Goal: Task Accomplishment & Management: Use online tool/utility

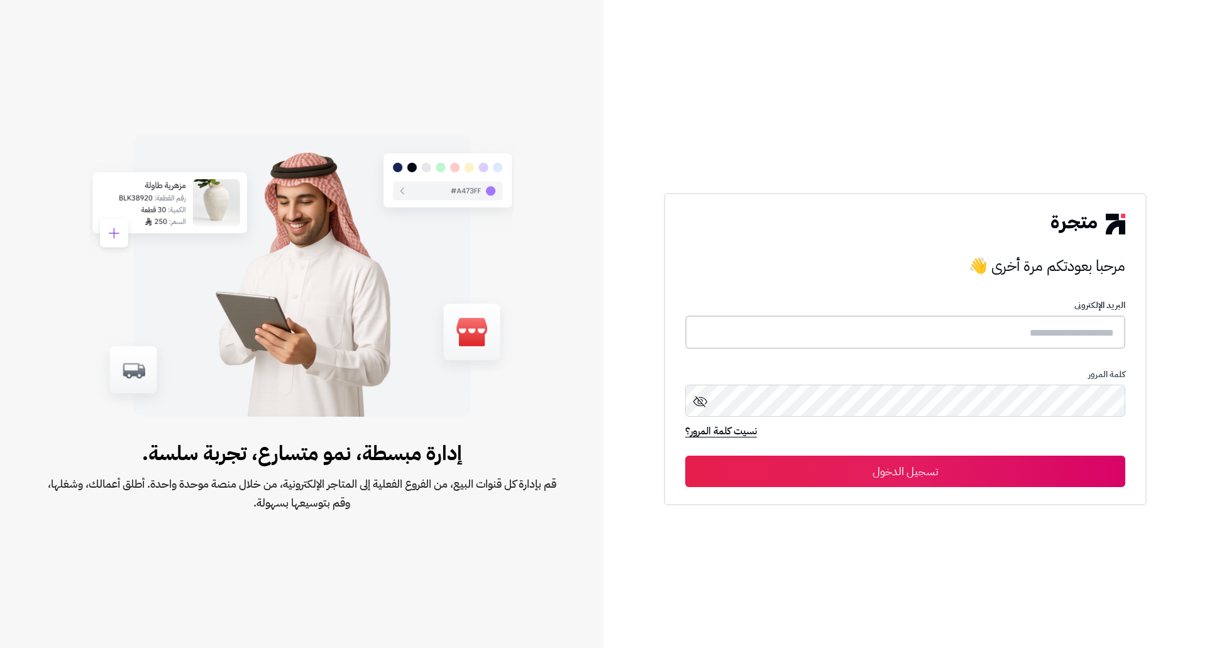
click at [1023, 327] on input "text" at bounding box center [905, 331] width 440 height 33
paste input "**********"
type input "**********"
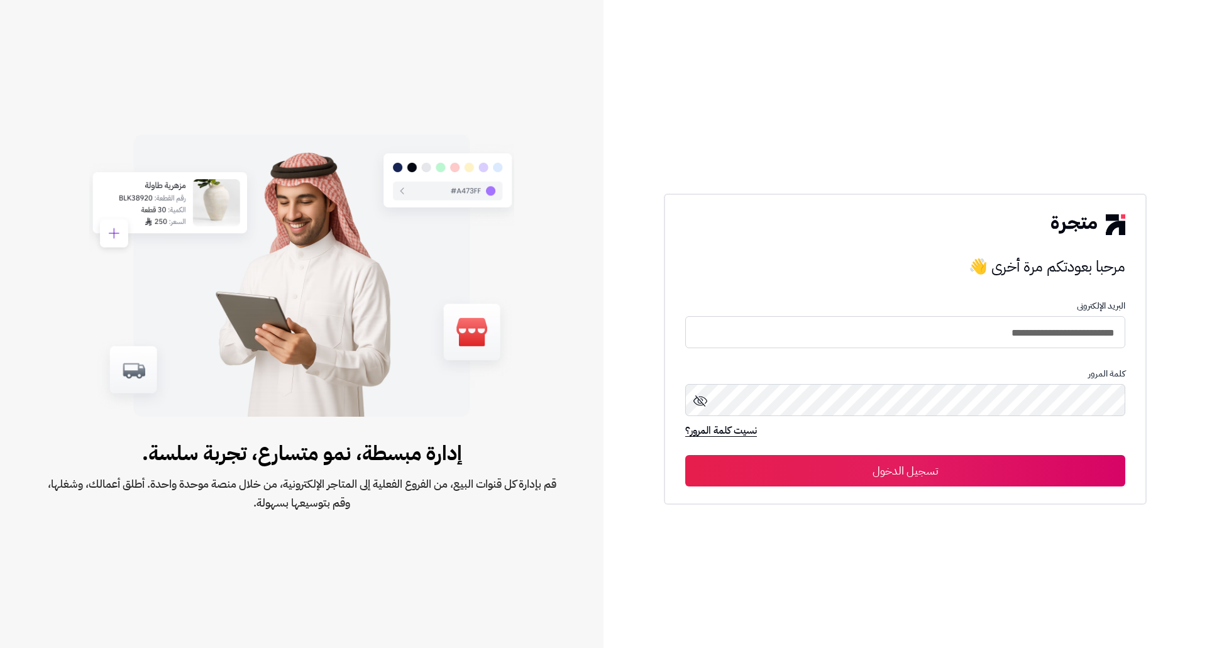
click at [899, 481] on button "تسجيل الدخول" at bounding box center [905, 470] width 440 height 31
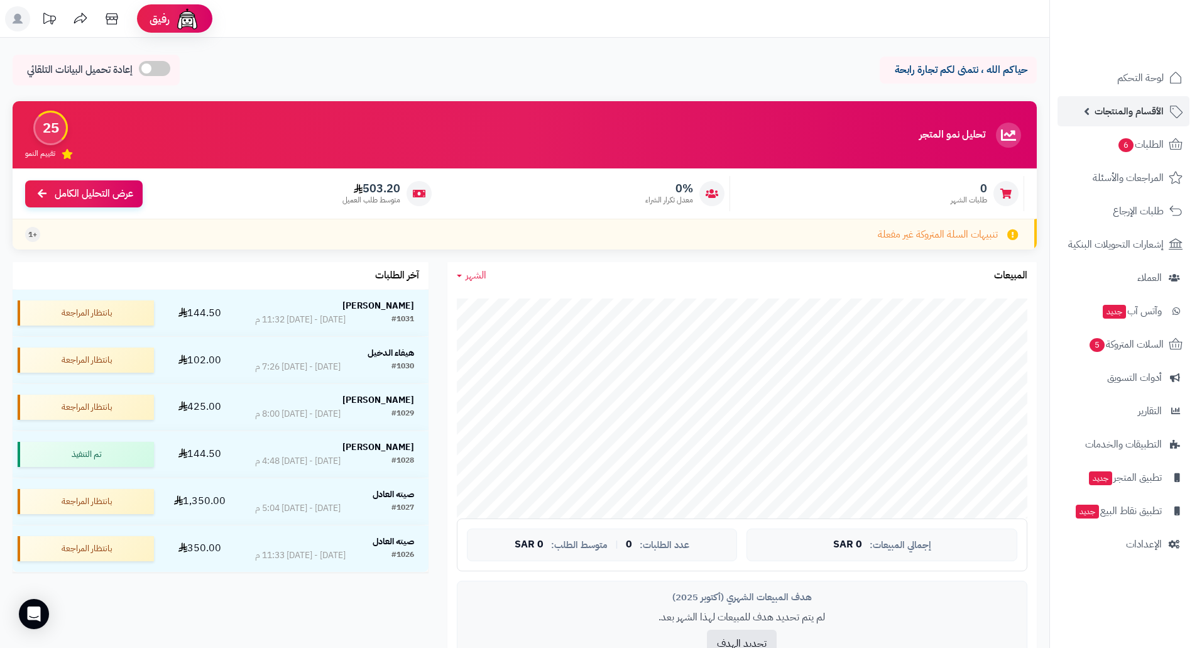
click at [1078, 106] on link "الأقسام والمنتجات" at bounding box center [1124, 111] width 132 height 30
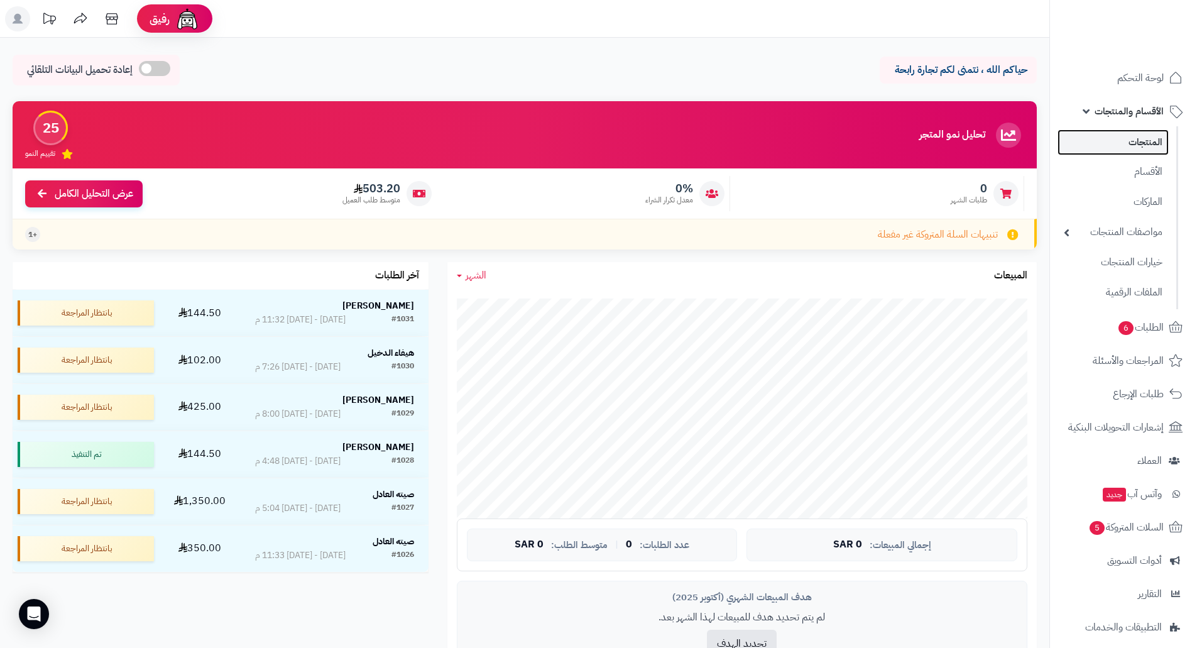
click at [1139, 140] on link "المنتجات" at bounding box center [1113, 142] width 111 height 26
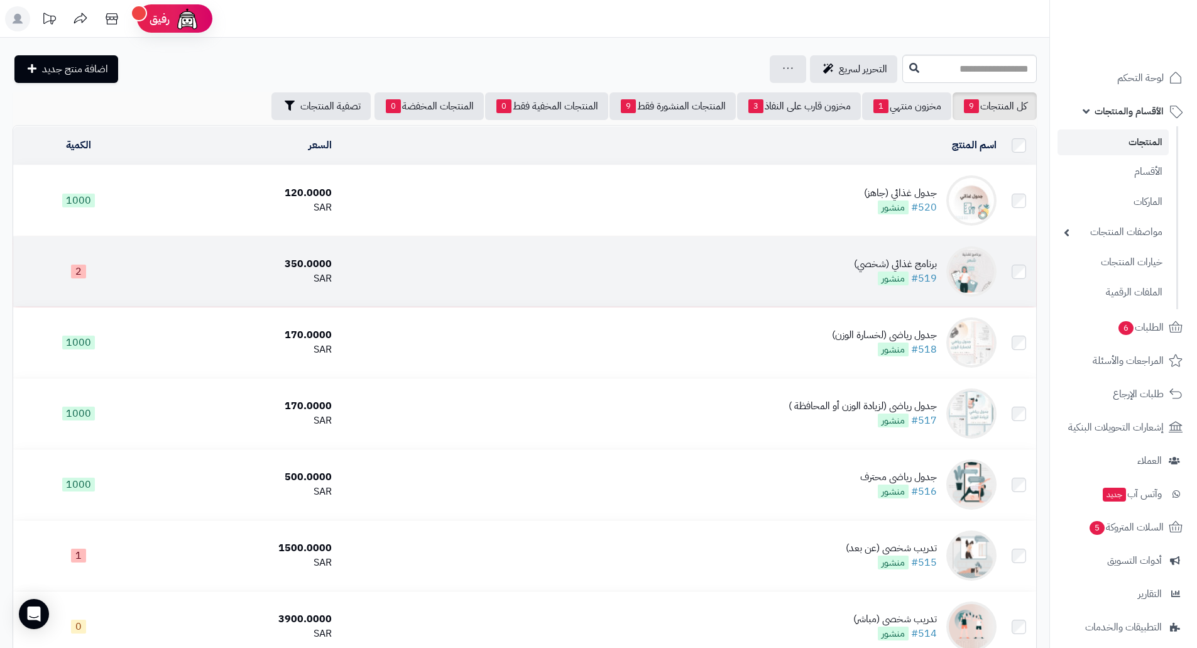
scroll to position [63, 0]
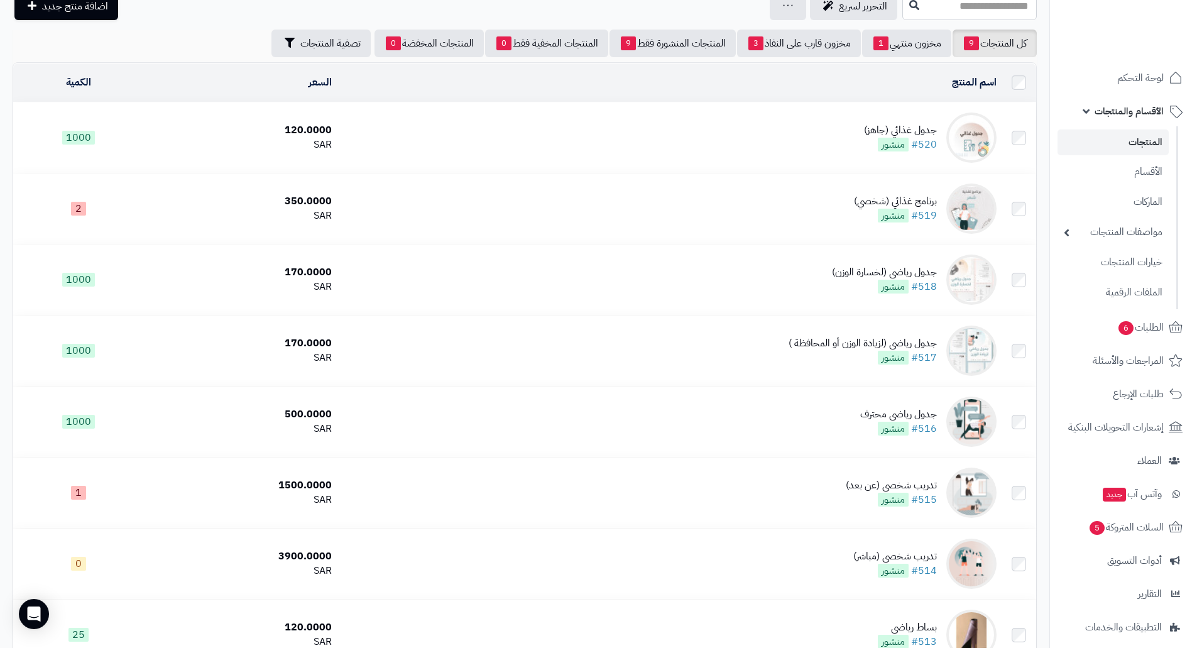
click at [974, 133] on img at bounding box center [971, 137] width 50 height 50
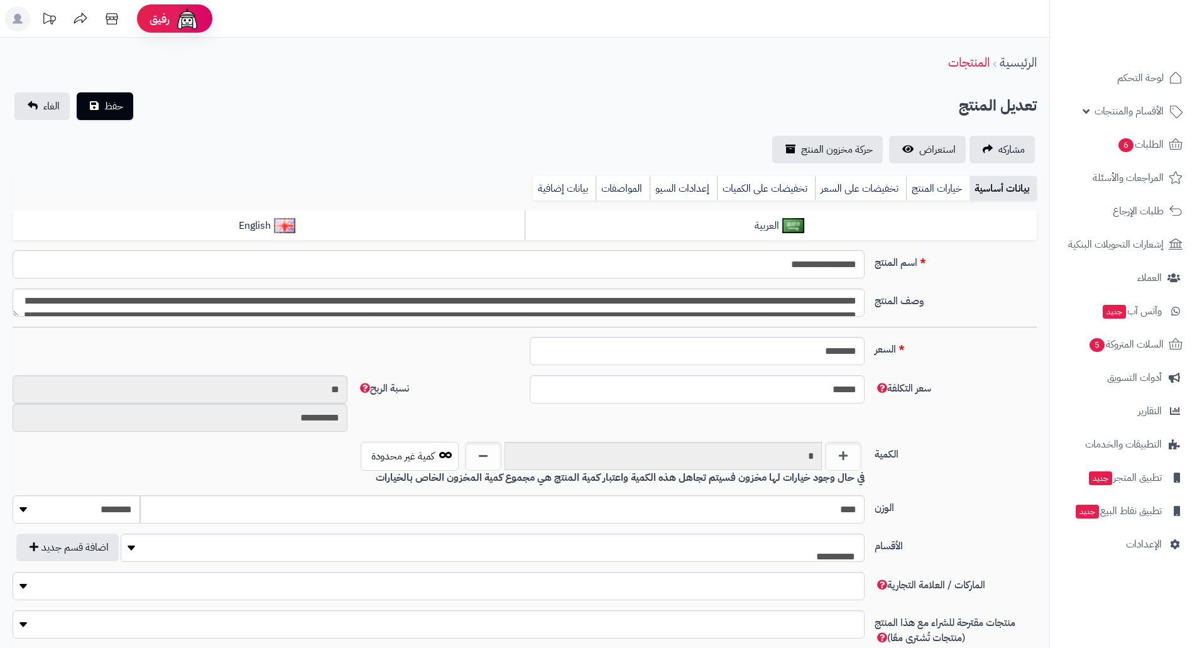
type input "******"
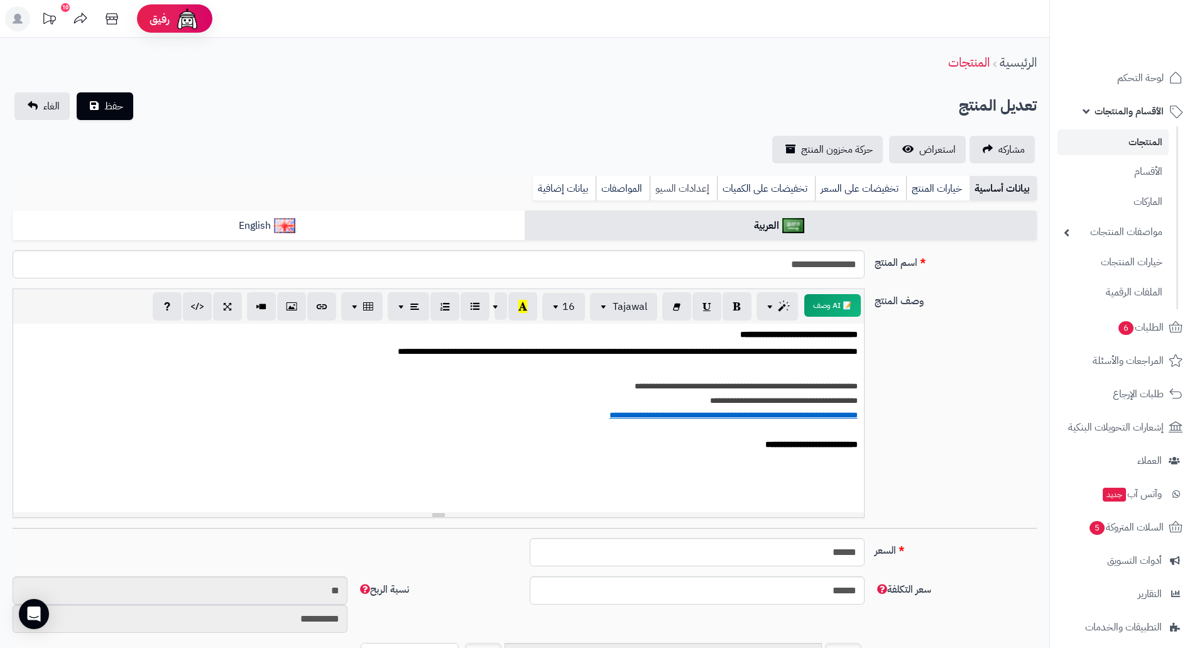
click at [688, 184] on link "إعدادات السيو" at bounding box center [683, 188] width 67 height 25
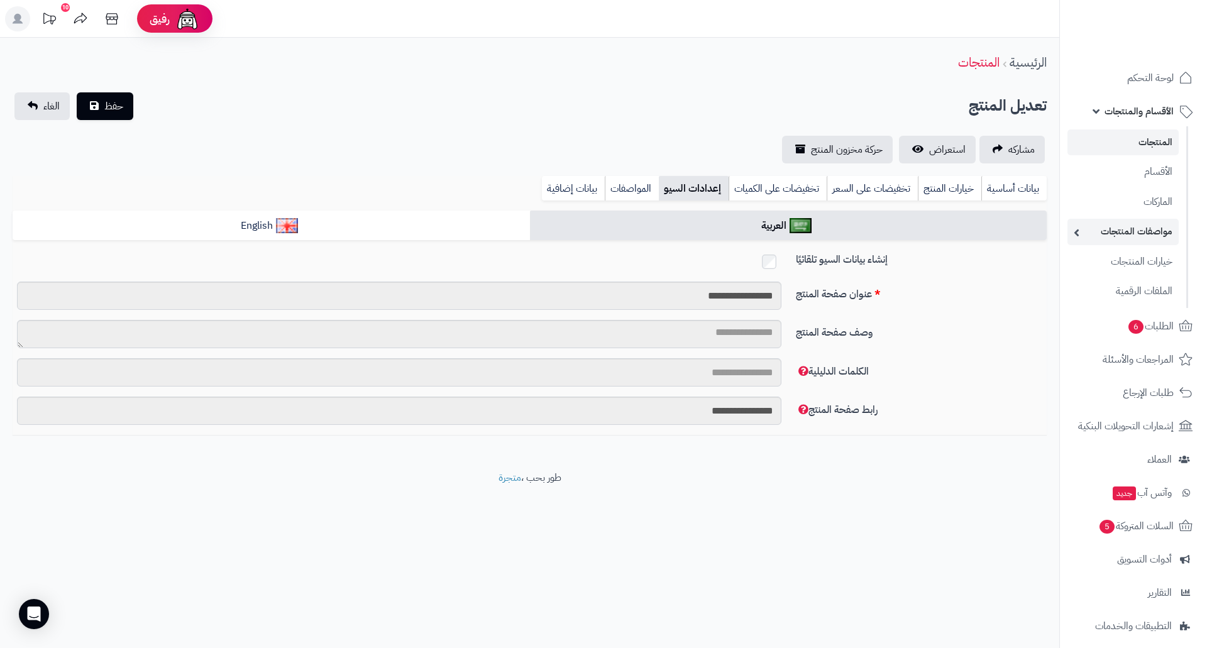
click at [1153, 224] on link "مواصفات المنتجات" at bounding box center [1122, 232] width 111 height 26
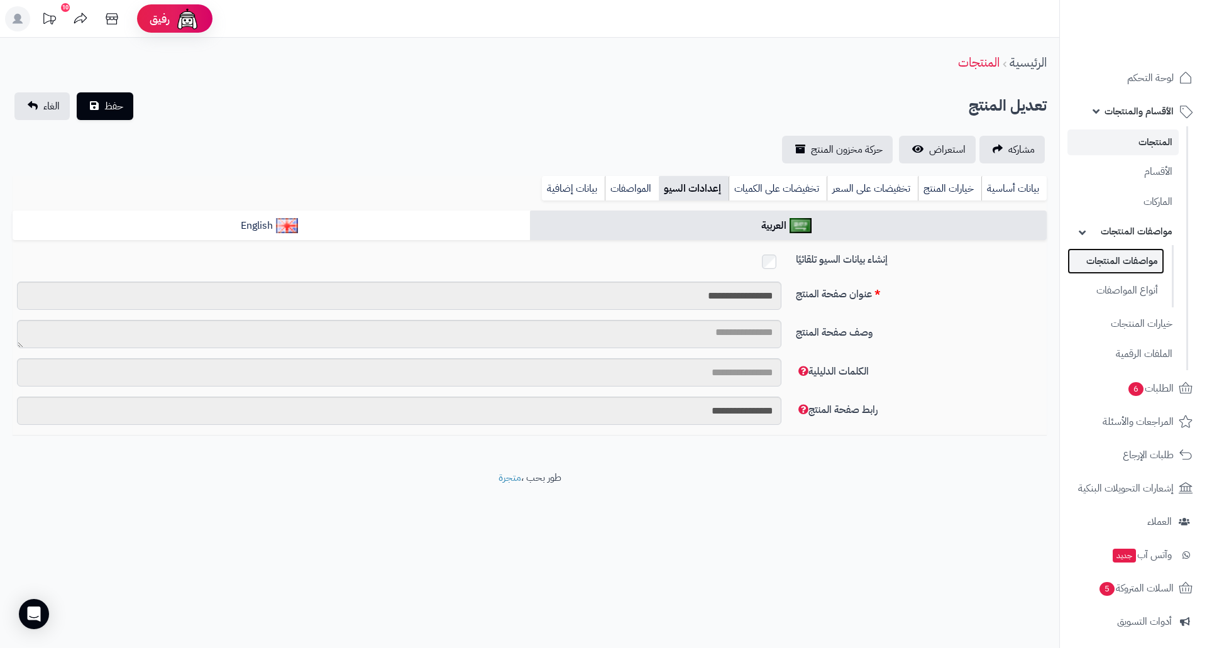
click at [1147, 253] on link "مواصفات المنتجات" at bounding box center [1115, 261] width 97 height 26
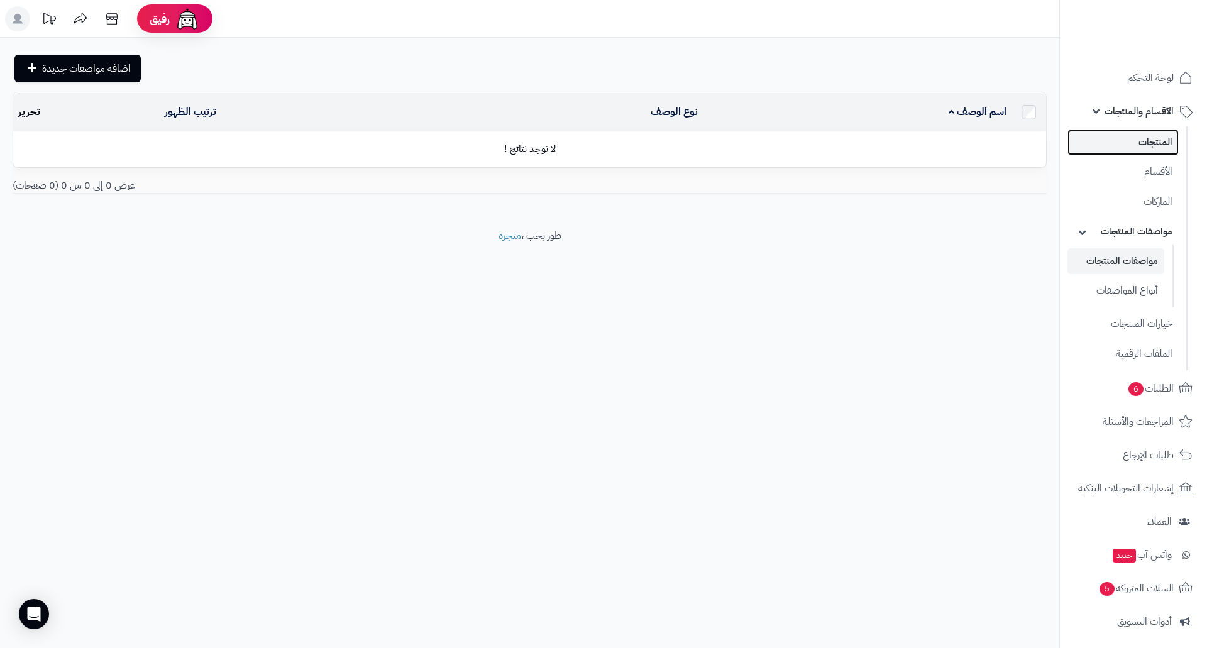
click at [1163, 144] on link "المنتجات" at bounding box center [1122, 142] width 111 height 26
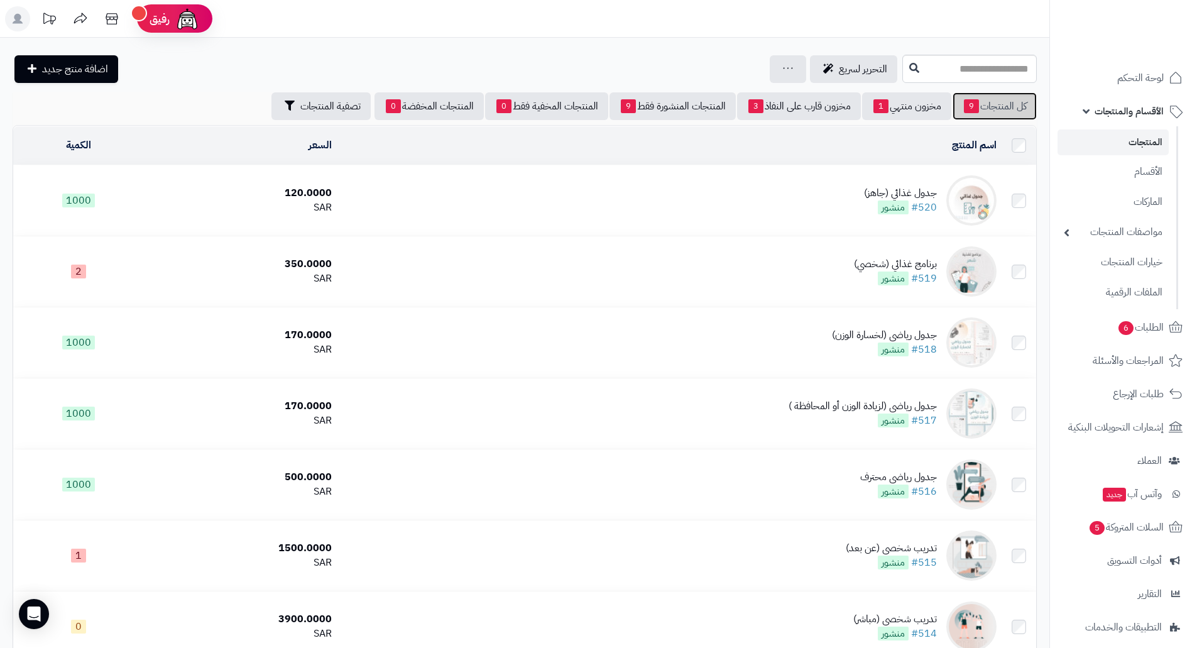
click at [1002, 99] on link "كل المنتجات 9" at bounding box center [995, 106] width 84 height 28
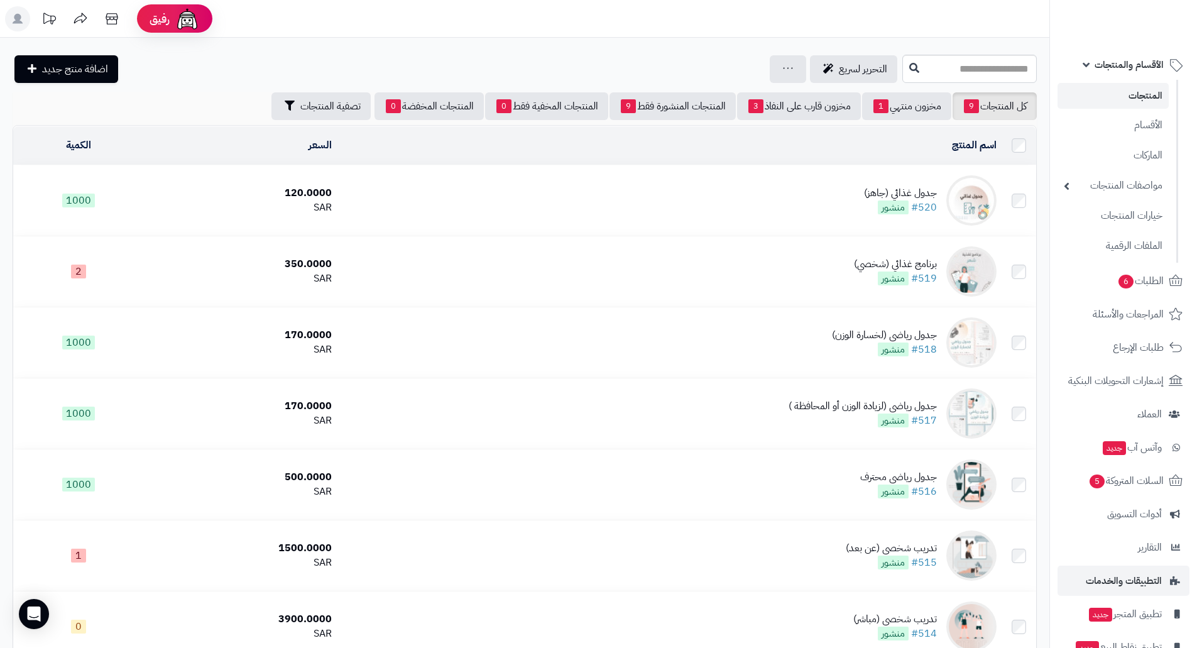
scroll to position [110, 0]
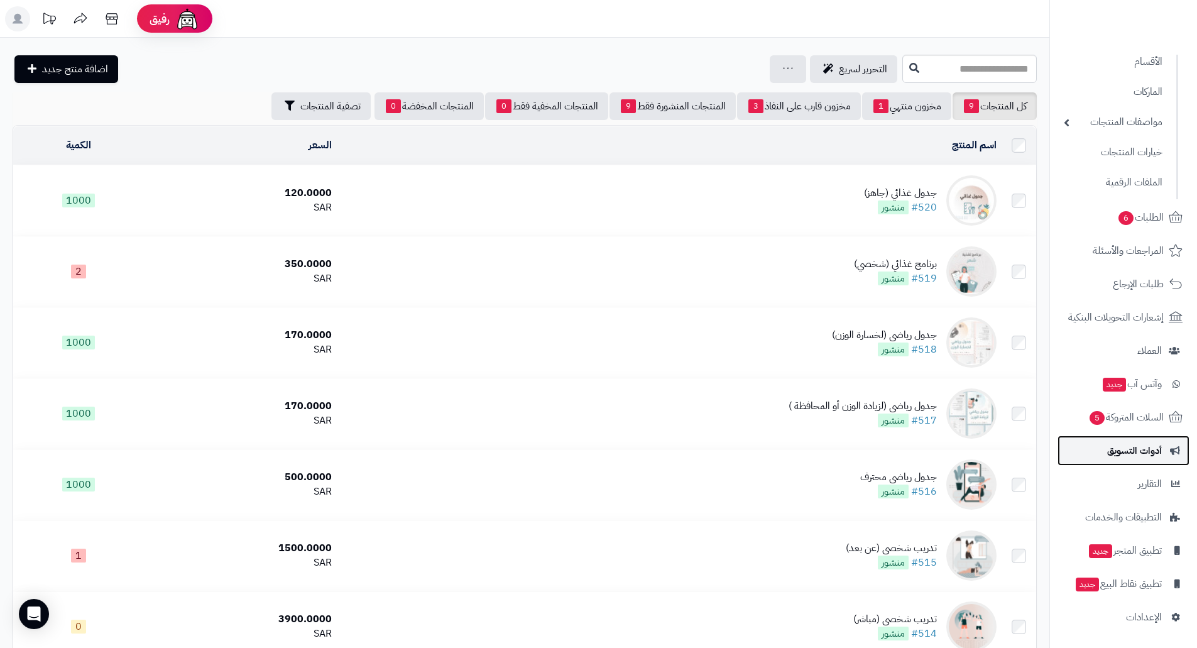
click at [1119, 454] on span "أدوات التسويق" at bounding box center [1134, 451] width 55 height 18
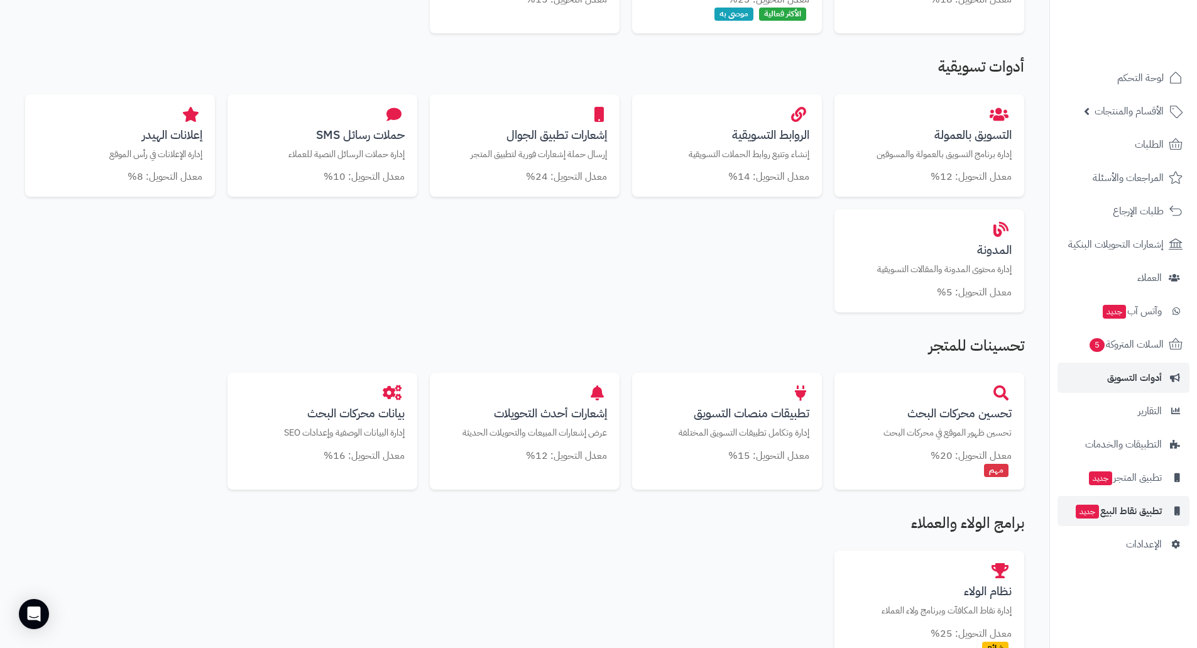
scroll to position [377, 0]
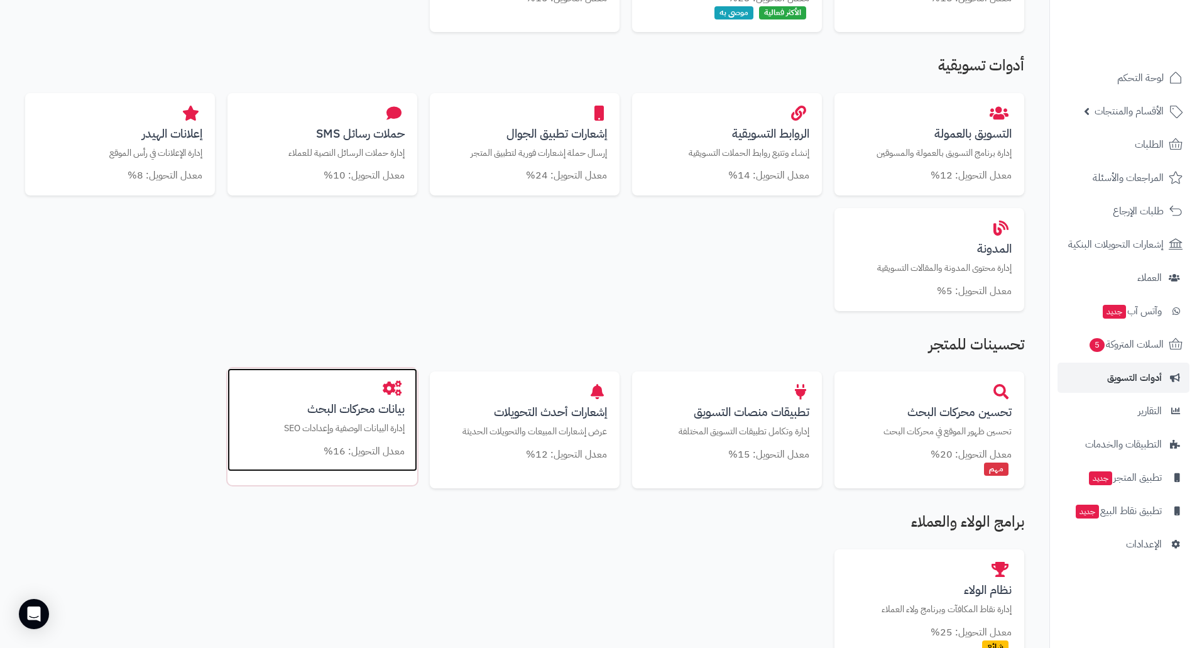
click at [358, 414] on h3 "بيانات محركات البحث" at bounding box center [322, 408] width 165 height 13
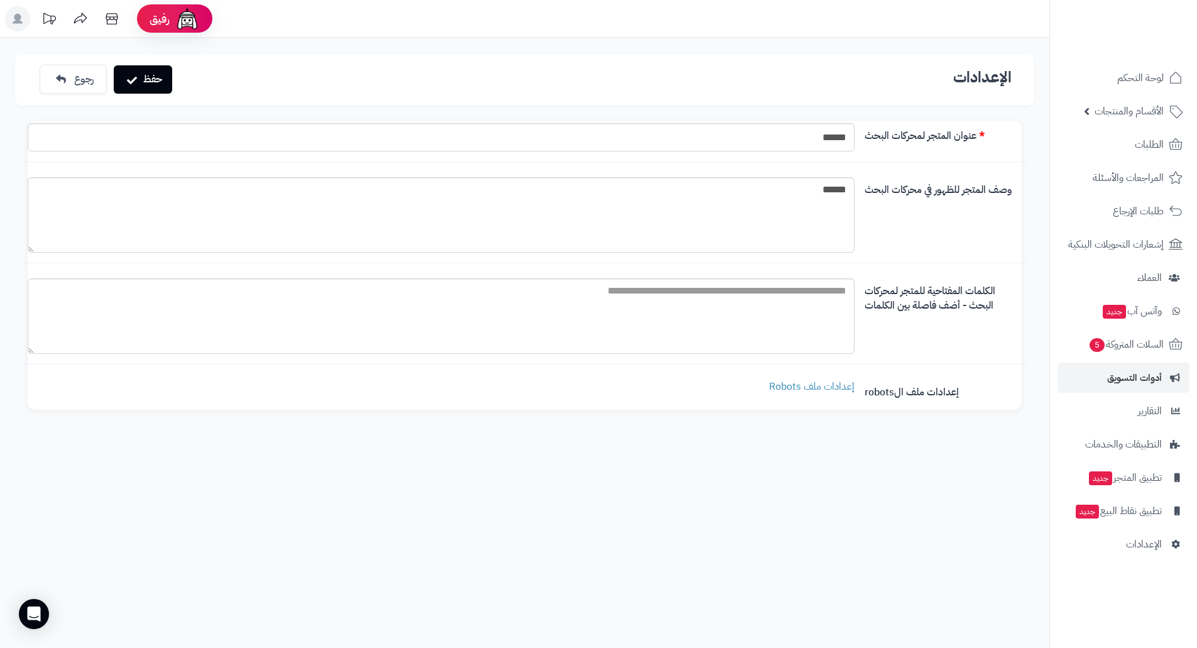
drag, startPoint x: 850, startPoint y: 427, endPoint x: 858, endPoint y: 456, distance: 30.0
click at [858, 456] on div "حفظ رجوع الإعدادات عنوان المتجر لمحركات البحث ****** وصف المتجر للظهور في محركا…" at bounding box center [525, 362] width 1050 height 648
click at [1143, 373] on span "أدوات التسويق" at bounding box center [1134, 378] width 55 height 18
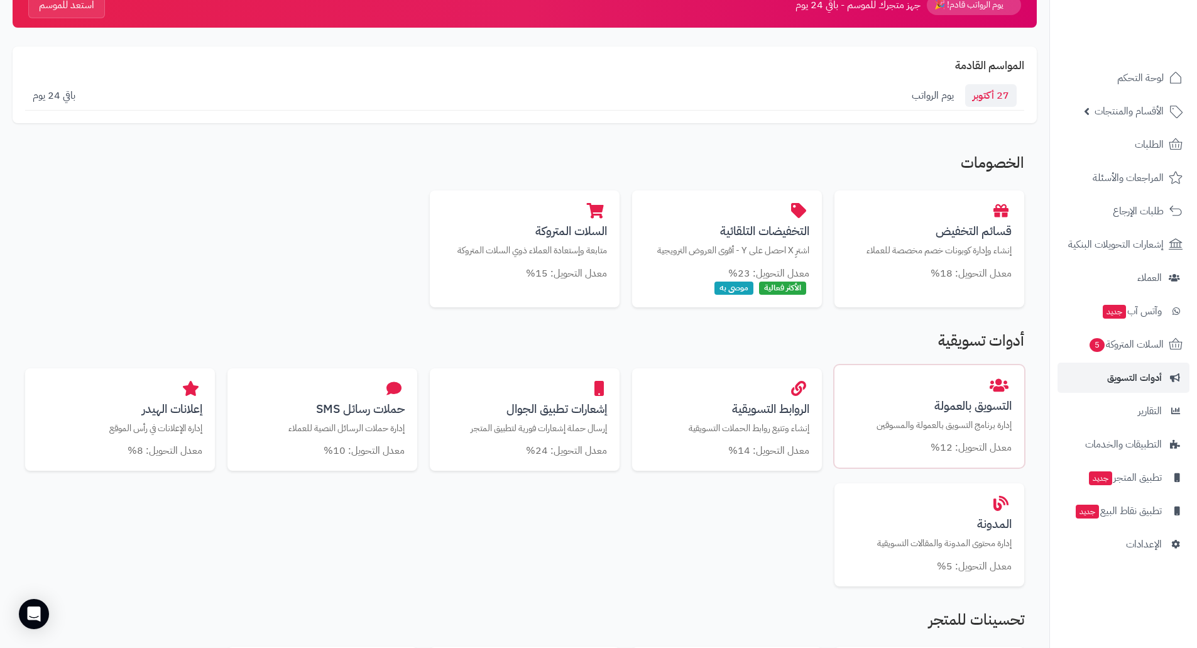
scroll to position [189, 0]
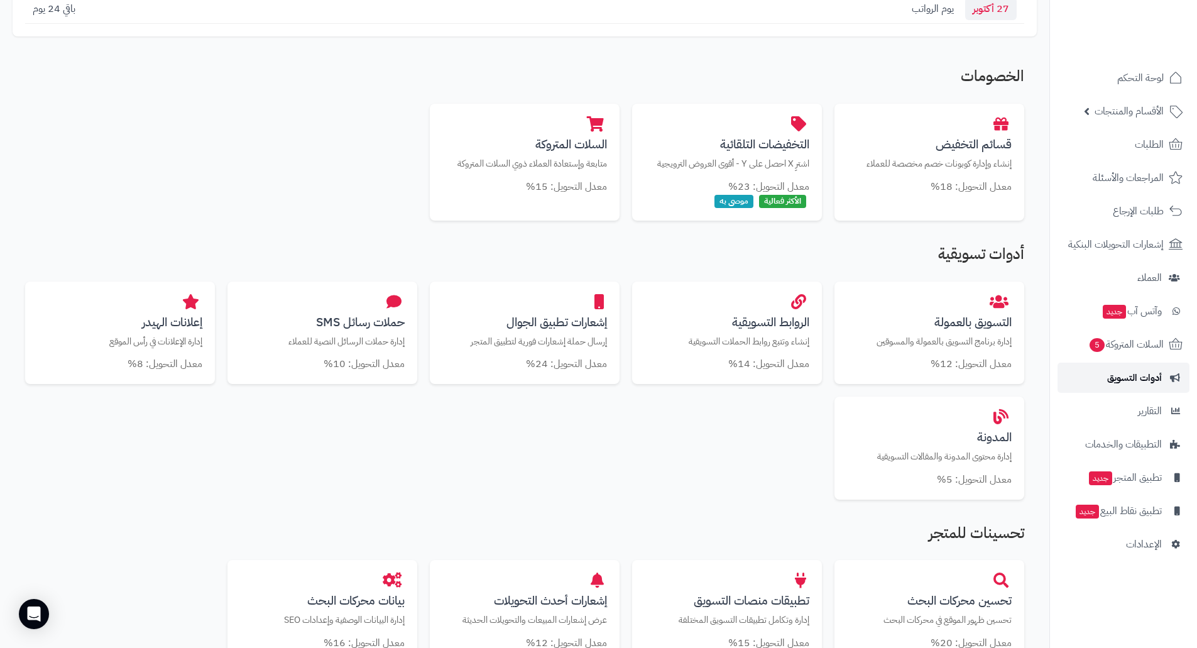
click at [1160, 377] on span "أدوات التسويق" at bounding box center [1134, 378] width 55 height 18
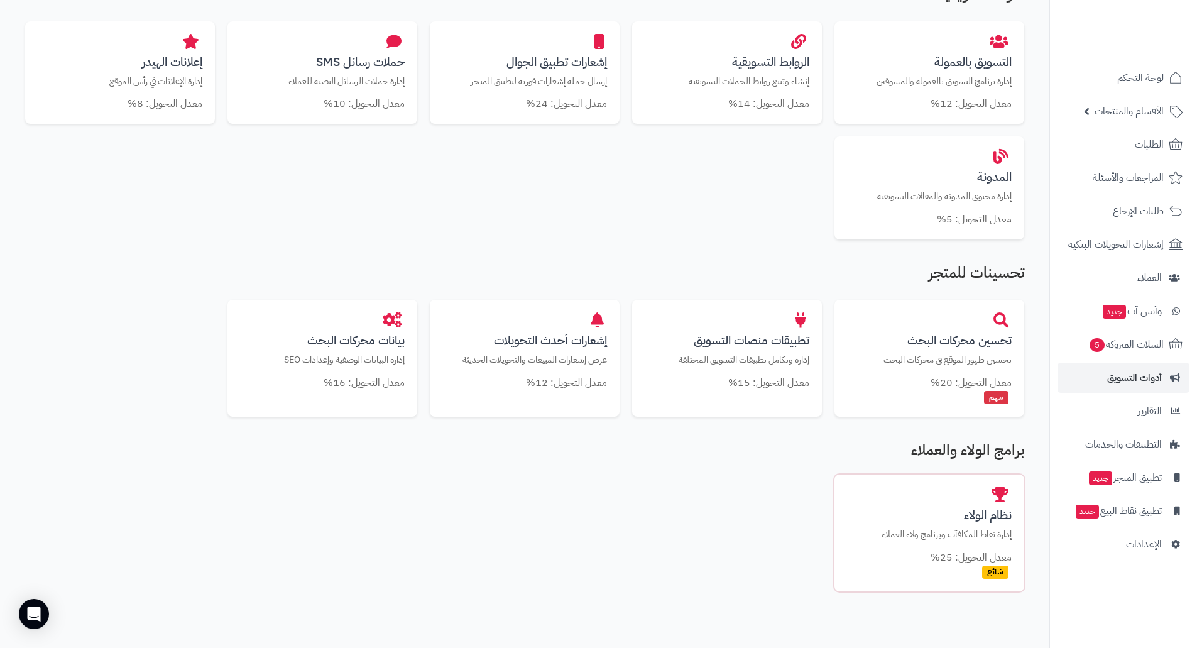
scroll to position [545, 0]
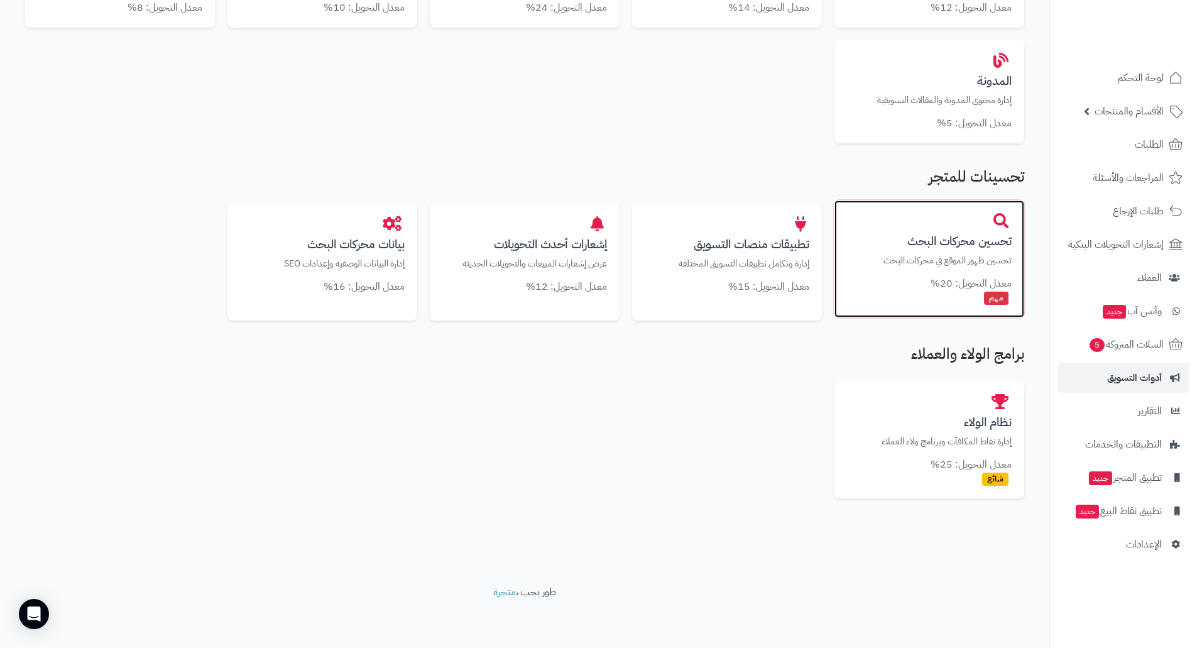
drag, startPoint x: 987, startPoint y: 291, endPoint x: 931, endPoint y: 270, distance: 59.9
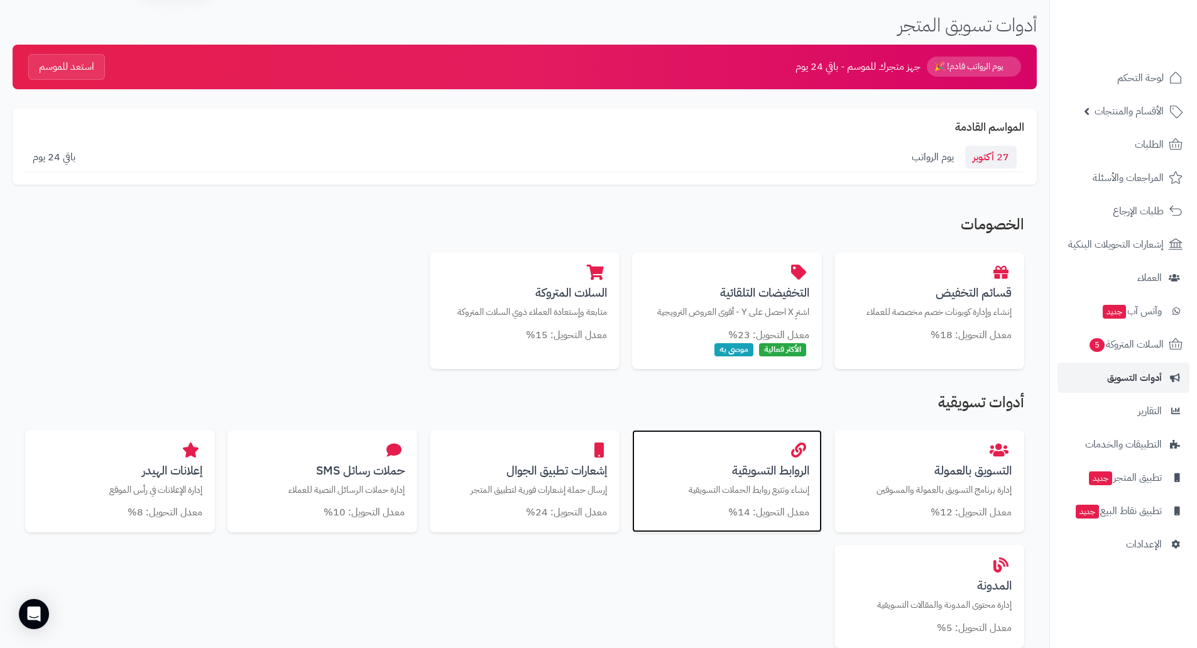
scroll to position [63, 0]
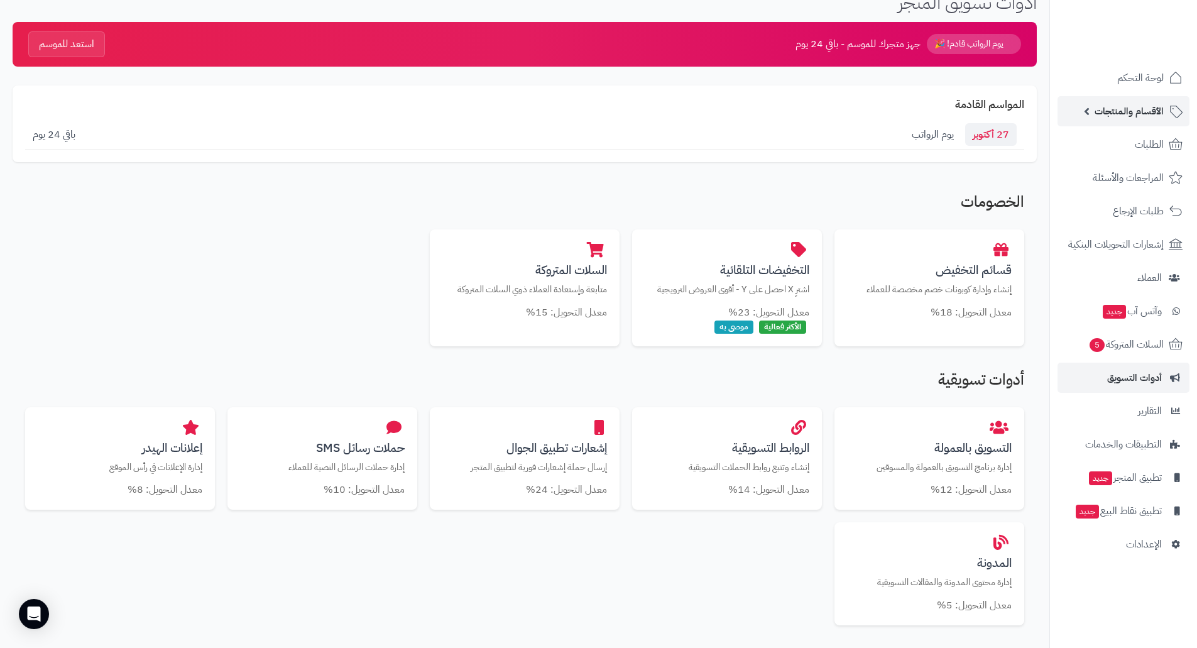
click at [1082, 109] on link "الأقسام والمنتجات" at bounding box center [1124, 111] width 132 height 30
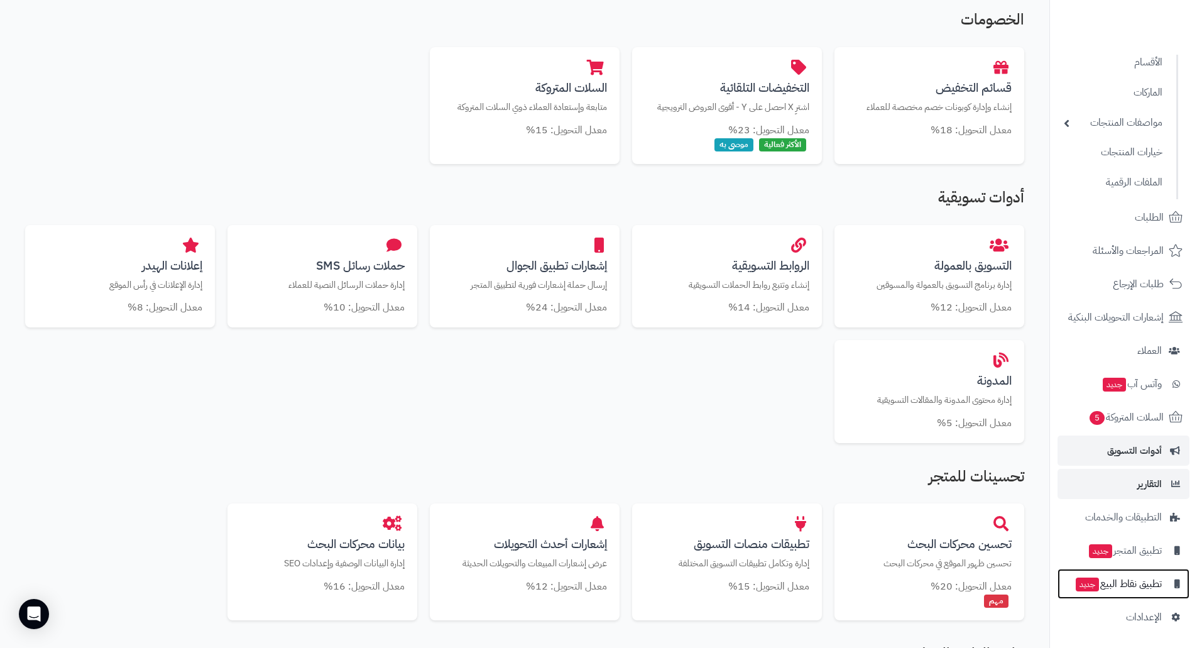
scroll to position [314, 0]
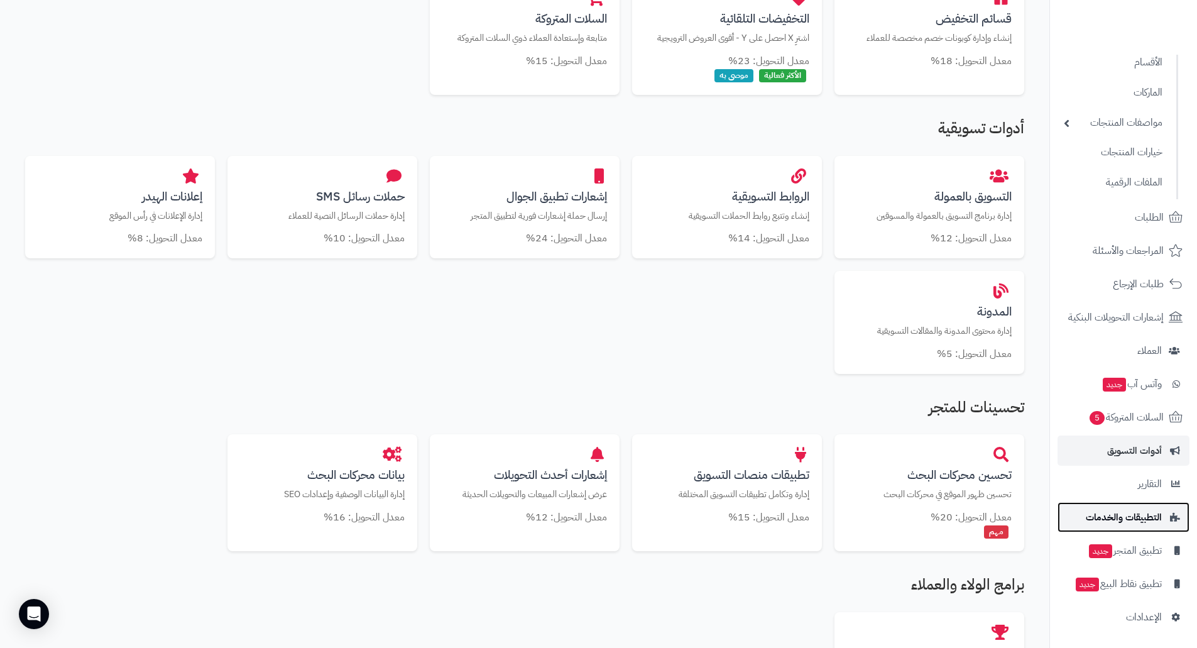
click at [1150, 506] on link "التطبيقات والخدمات" at bounding box center [1124, 517] width 132 height 30
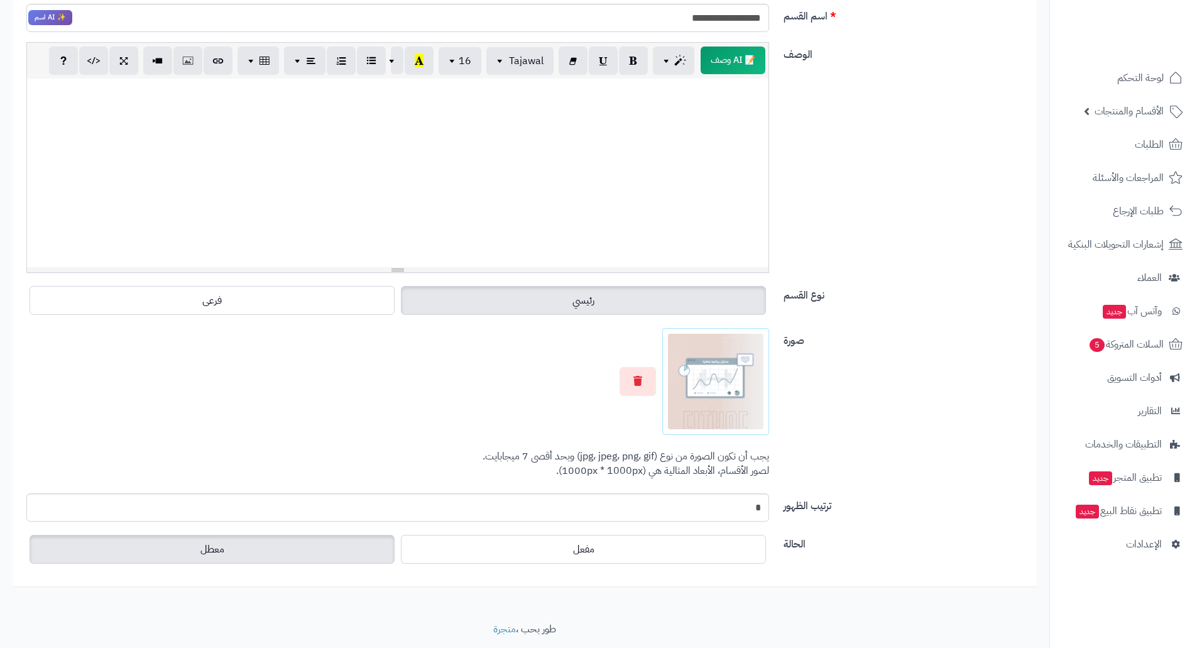
scroll to position [249, 0]
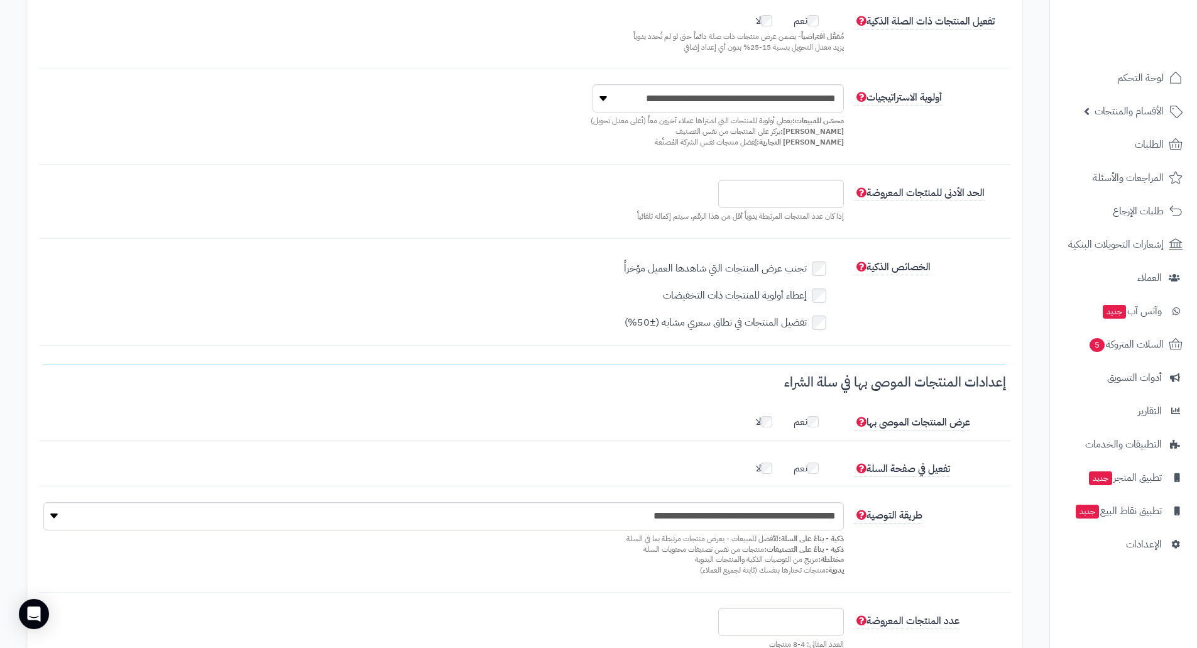
scroll to position [754, 0]
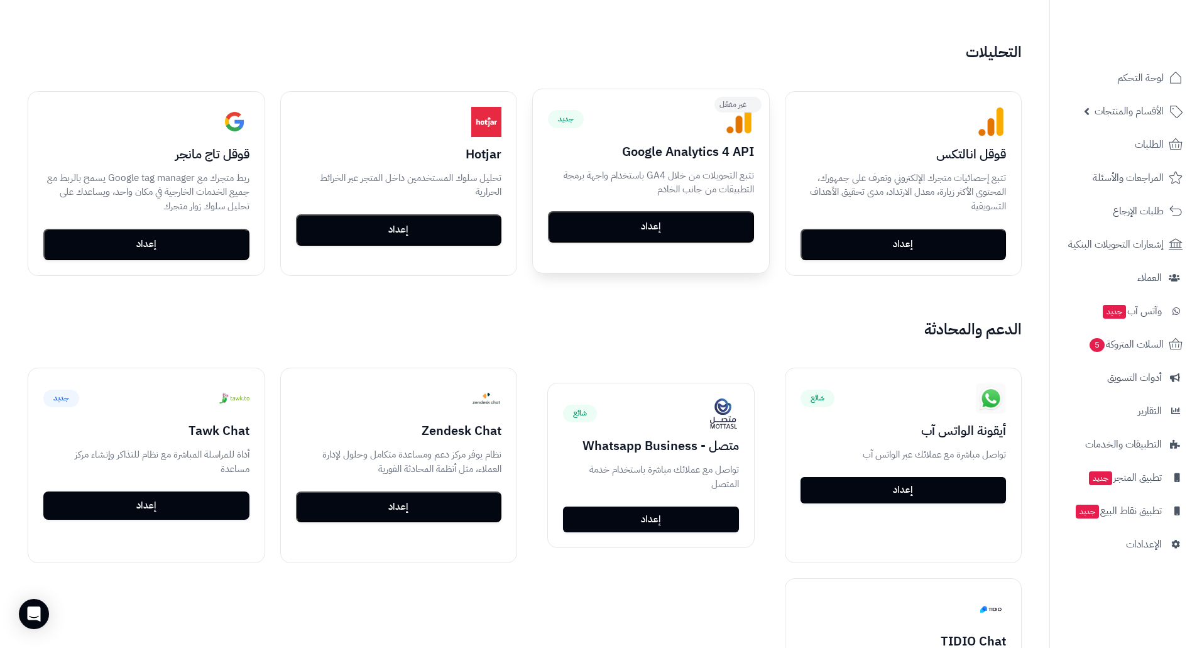
scroll to position [691, 0]
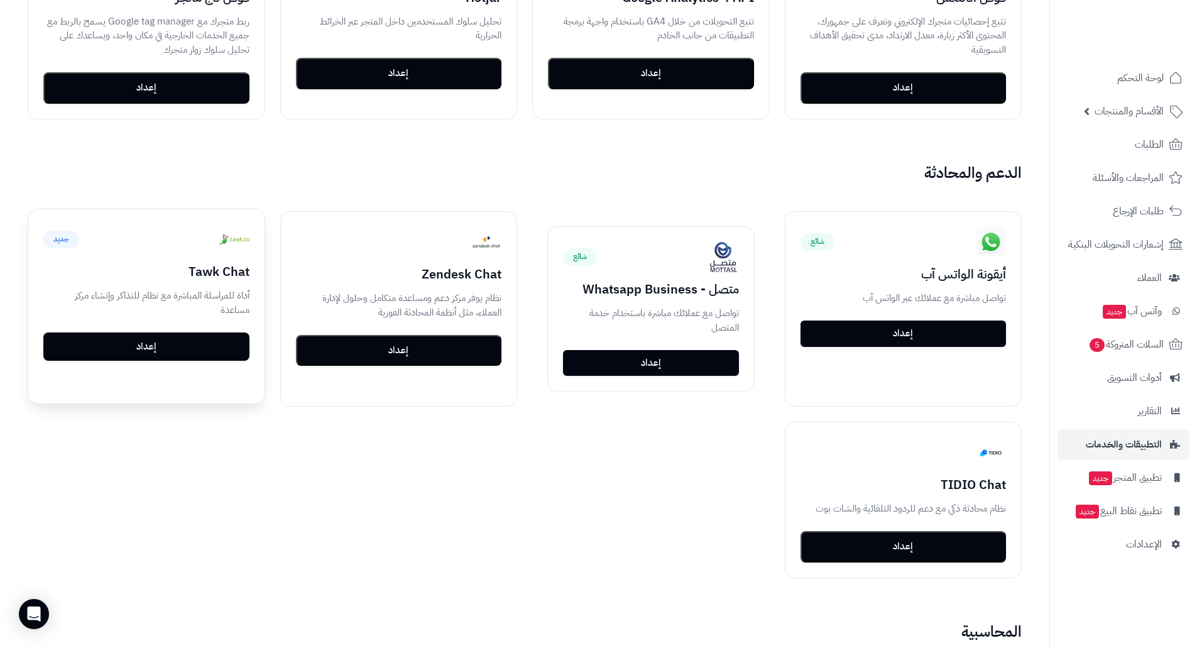
scroll to position [691, 0]
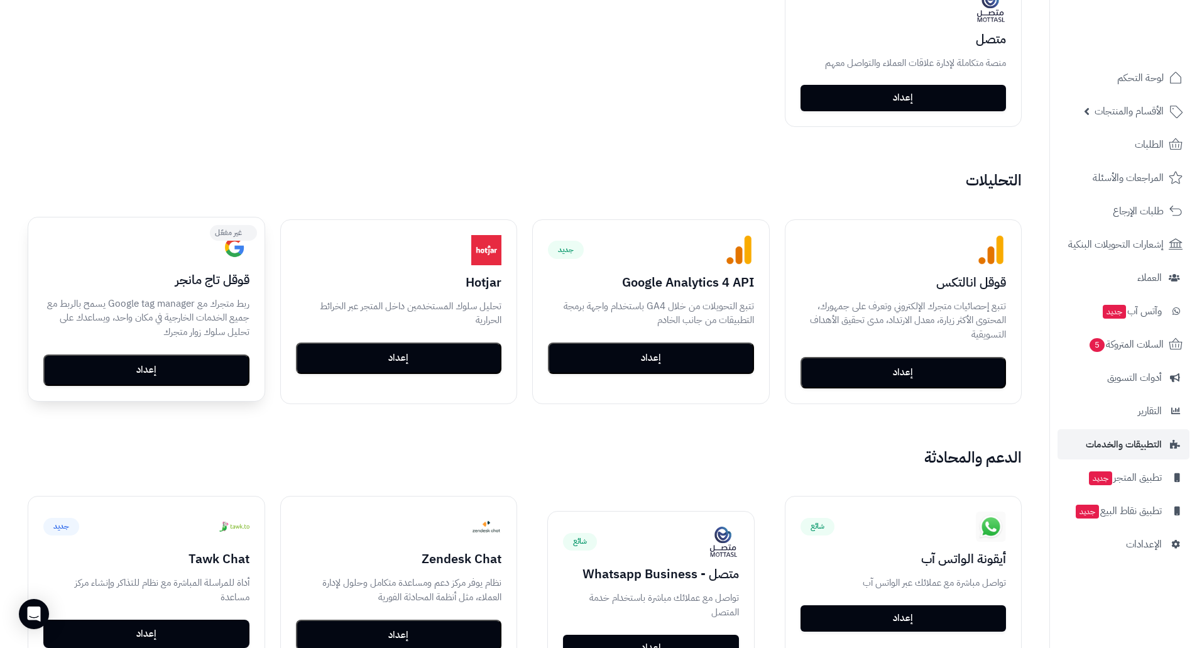
click at [192, 273] on h3 "قوقل تاج مانجر" at bounding box center [146, 280] width 206 height 14
click at [160, 326] on p "ربط متجرك مع Google tag manager يسمح بالربط مع جميع الخدمات الخارجية في مكان وا…" at bounding box center [146, 318] width 206 height 43
click at [160, 375] on button "إعداد" at bounding box center [146, 369] width 206 height 31
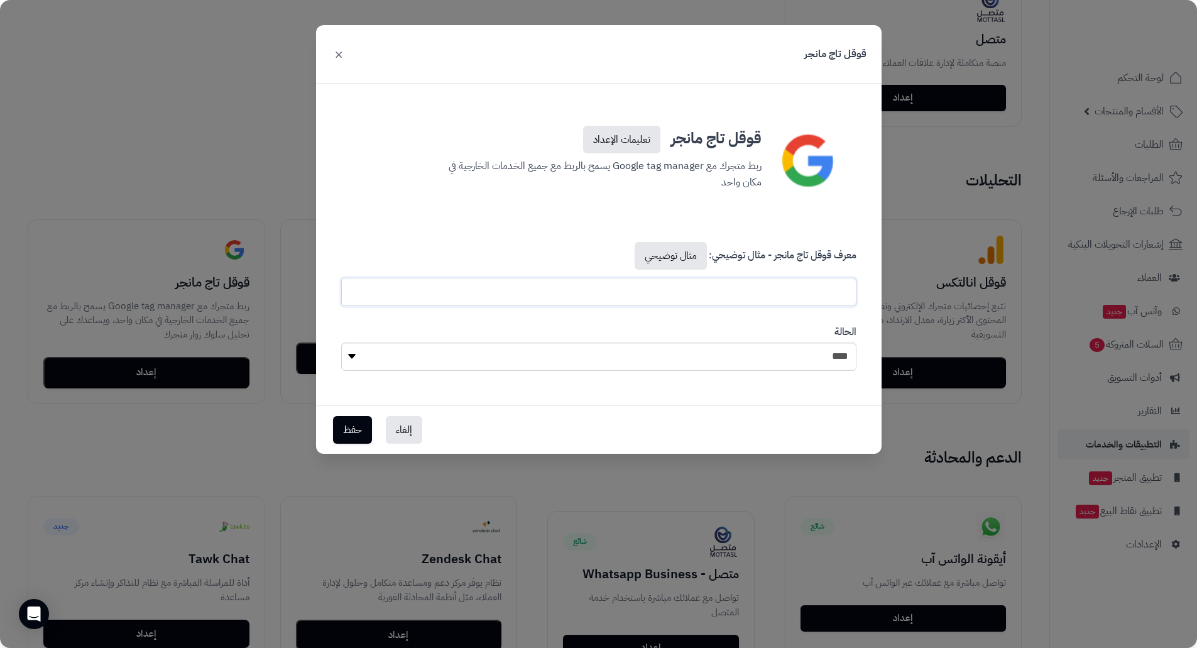
click at [780, 298] on input "text" at bounding box center [598, 292] width 515 height 28
click at [612, 361] on select "**** ****" at bounding box center [598, 357] width 515 height 28
click at [332, 50] on button "×" at bounding box center [338, 54] width 15 height 28
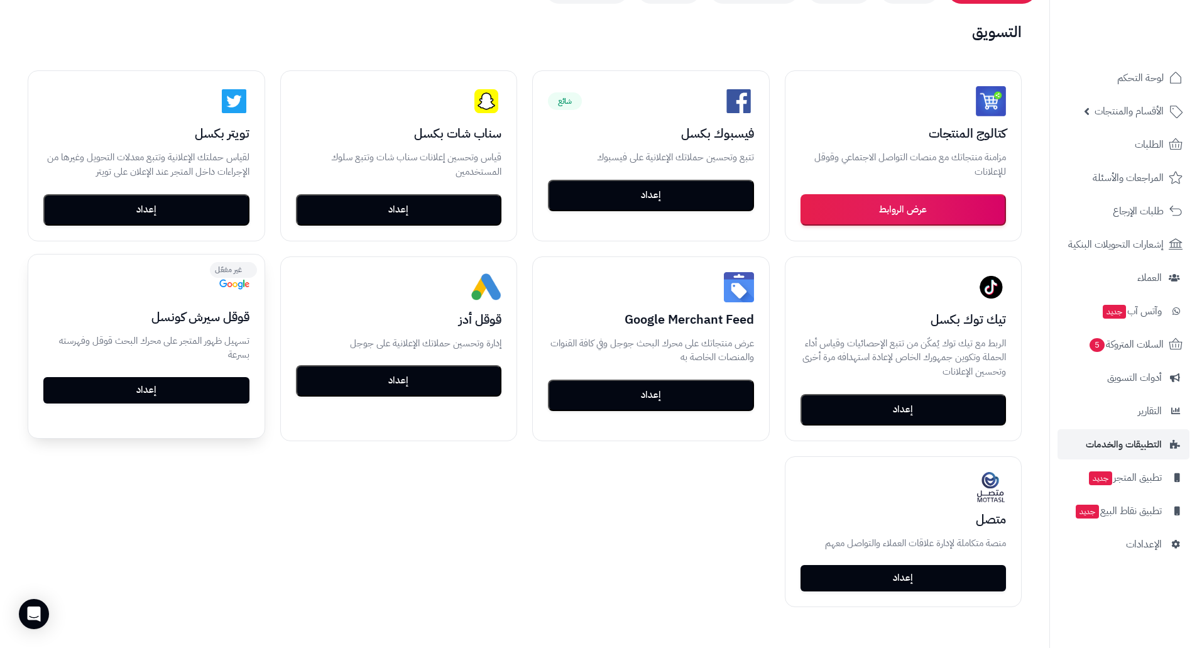
scroll to position [189, 0]
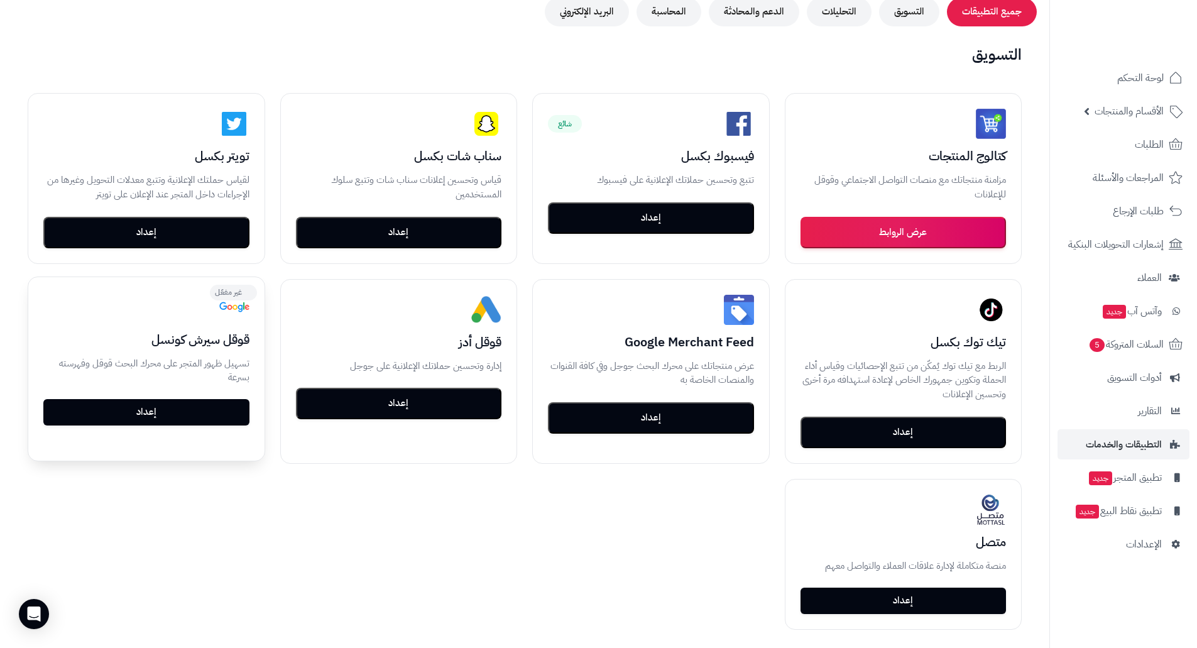
click at [180, 411] on link "إعداد" at bounding box center [146, 412] width 206 height 26
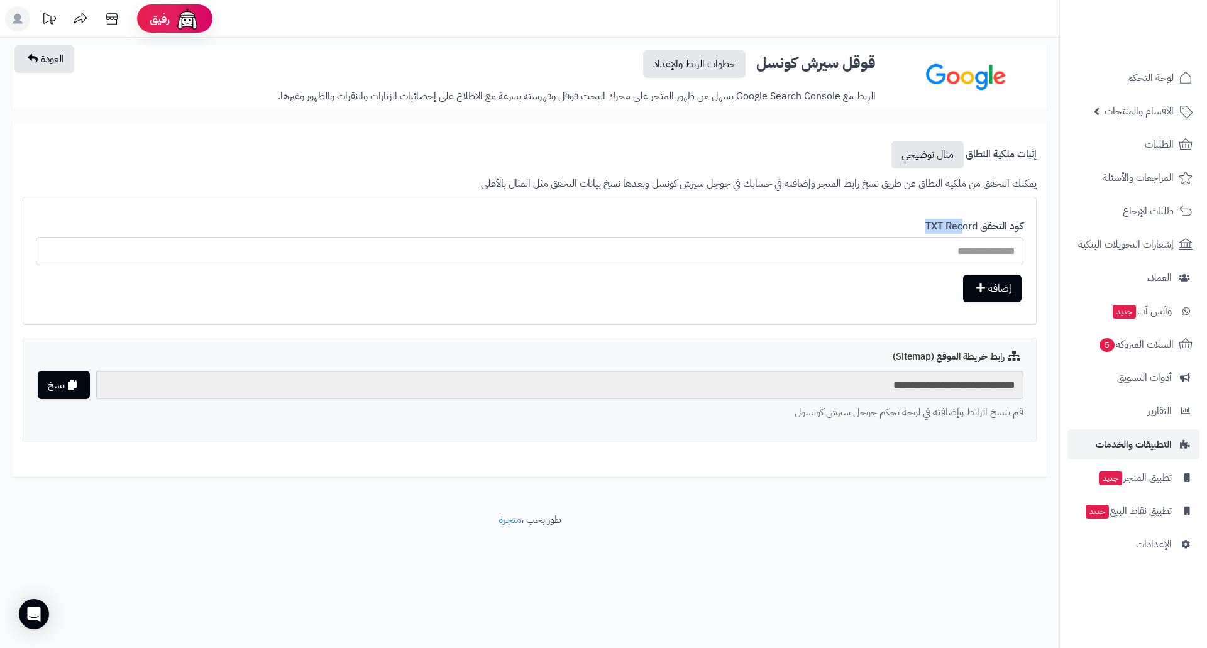
click at [875, 229] on div "كود التحقق TXT Record إضافة" at bounding box center [529, 261] width 987 height 102
click at [803, 235] on div "كود التحقق TXT Record إضافة" at bounding box center [529, 261] width 987 height 102
click at [1159, 79] on span "لوحة التحكم" at bounding box center [1150, 78] width 46 height 18
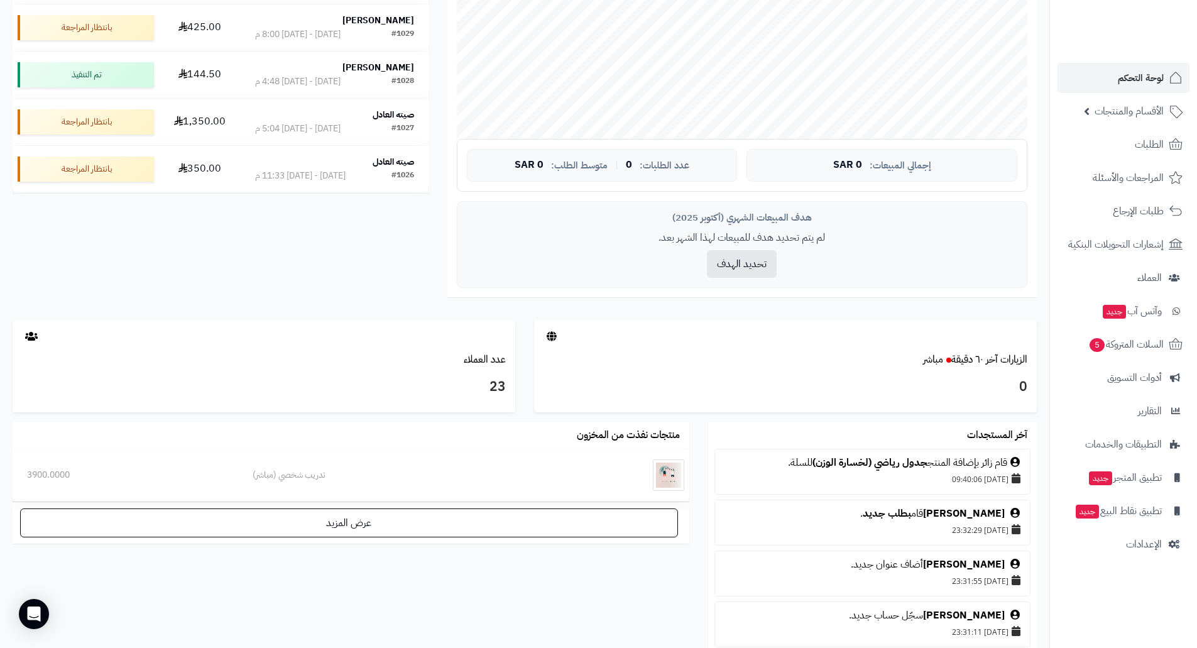
scroll to position [534, 0]
